Goal: Transaction & Acquisition: Book appointment/travel/reservation

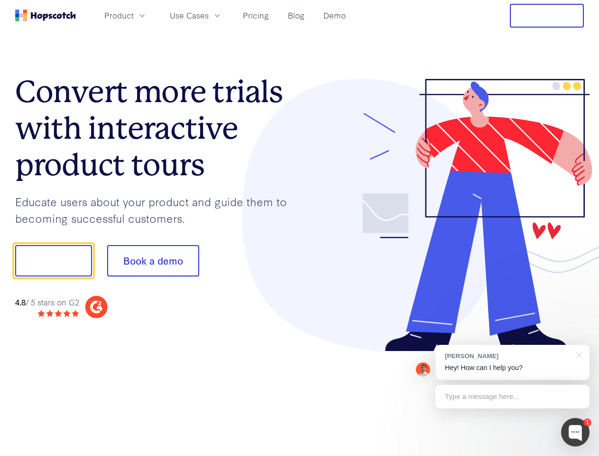
click at [300, 228] on div at bounding box center [442, 215] width 285 height 273
click at [134, 15] on span "Product" at bounding box center [118, 15] width 29 height 12
click at [209, 15] on span "Use Cases" at bounding box center [189, 15] width 39 height 12
click at [547, 16] on button "Free Trial" at bounding box center [547, 16] width 74 height 24
click at [53, 261] on button "Show me!" at bounding box center [53, 260] width 77 height 31
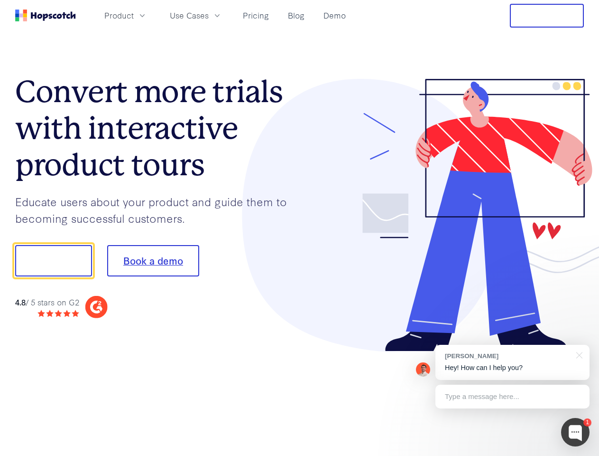
click at [153, 261] on button "Book a demo" at bounding box center [153, 260] width 92 height 31
click at [576, 432] on div at bounding box center [576, 432] width 28 height 28
click at [513, 362] on div "[PERSON_NAME] Hey! How can I help you?" at bounding box center [513, 362] width 154 height 35
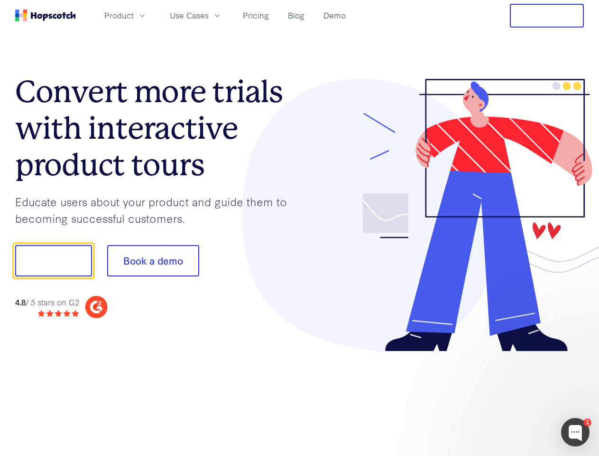
click at [578, 354] on div at bounding box center [501, 322] width 178 height 189
click at [513, 396] on div at bounding box center [501, 322] width 178 height 189
